Goal: Navigation & Orientation: Understand site structure

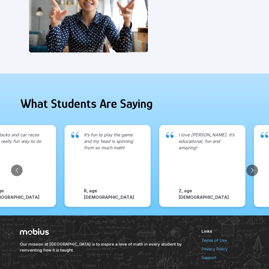
scroll to position [552, 0]
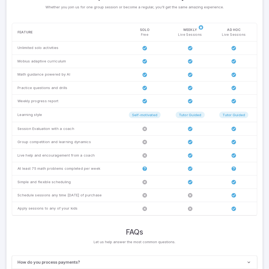
scroll to position [412, 0]
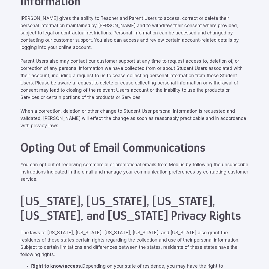
scroll to position [2419, 0]
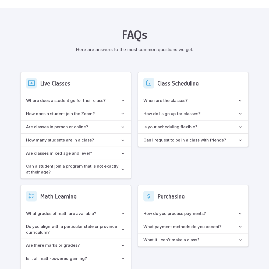
scroll to position [477, 0]
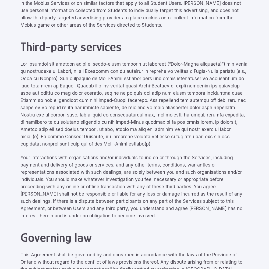
scroll to position [2419, 0]
